Goal: Task Accomplishment & Management: Manage account settings

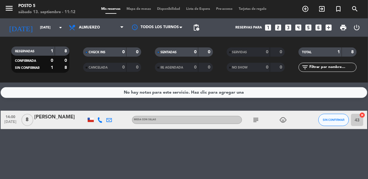
click at [258, 121] on icon "subject" at bounding box center [255, 119] width 7 height 7
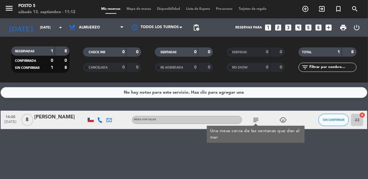
click at [259, 118] on icon "subject" at bounding box center [255, 119] width 7 height 7
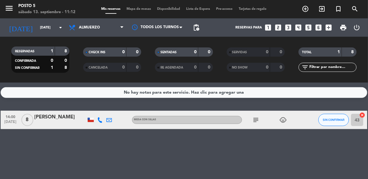
click at [287, 116] on icon "child_care" at bounding box center [282, 119] width 7 height 7
click at [285, 119] on icon "child_care" at bounding box center [282, 119] width 7 height 7
click at [285, 120] on icon "child_care" at bounding box center [282, 119] width 7 height 7
click at [303, 93] on div "No hay notas para este servicio. Haz clic para agregar una" at bounding box center [184, 92] width 366 height 11
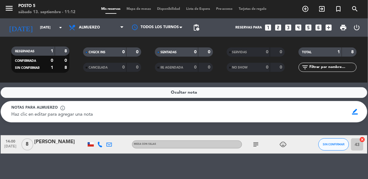
click at [302, 107] on div "Notas para almuerzo info_outline" at bounding box center [177, 108] width 333 height 6
click at [352, 106] on div "border_color" at bounding box center [355, 112] width 12 height 12
click at [335, 92] on div "Ocultar nota" at bounding box center [184, 92] width 366 height 11
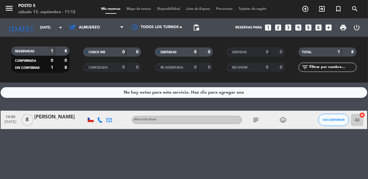
click at [261, 88] on div "No hay notas para este servicio. Haz clic para agregar una" at bounding box center [184, 92] width 366 height 11
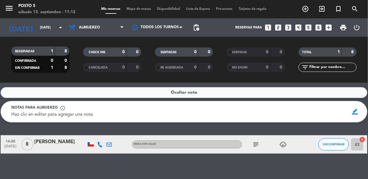
click at [269, 90] on div "Ocultar nota" at bounding box center [184, 92] width 366 height 11
